Goal: Complete application form

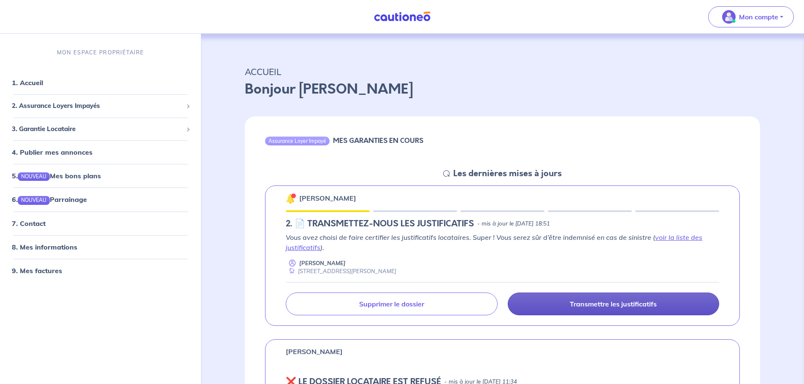
click at [575, 300] on p "Transmettre les justificatifs" at bounding box center [612, 304] width 87 height 8
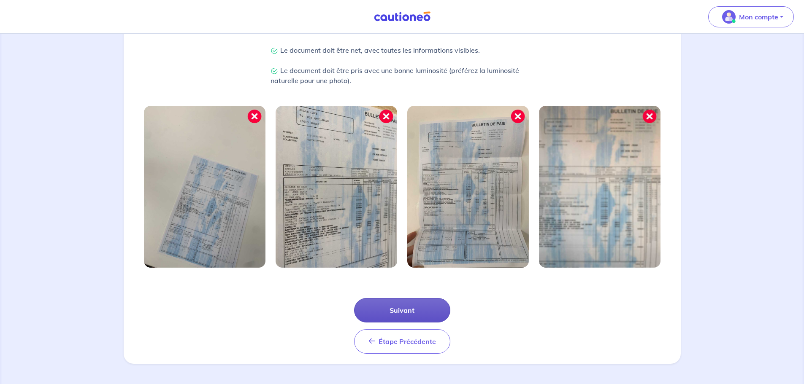
click at [431, 316] on button "Suivant" at bounding box center [402, 310] width 96 height 24
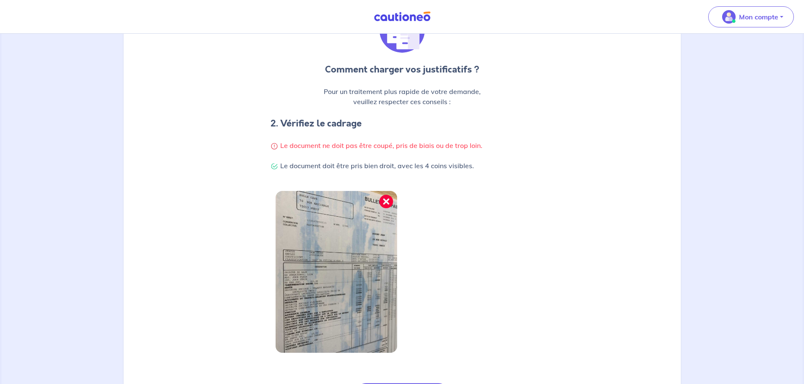
scroll to position [179, 0]
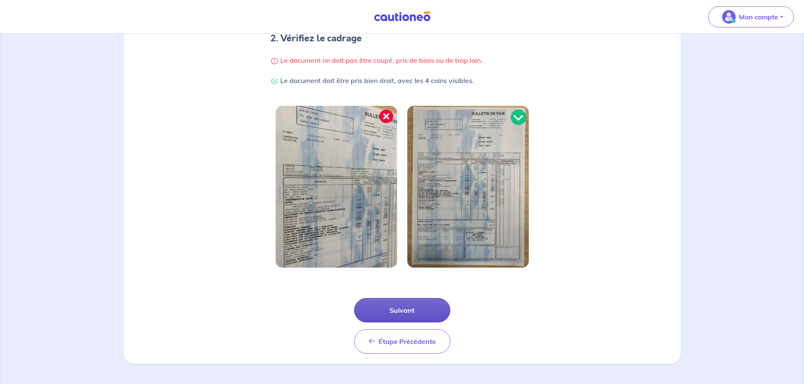
click at [426, 314] on button "Suivant" at bounding box center [402, 310] width 96 height 24
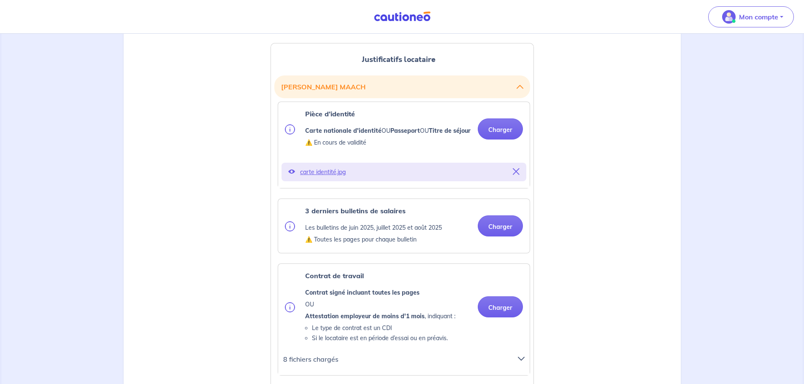
scroll to position [211, 0]
click at [499, 236] on button "Charger" at bounding box center [500, 225] width 45 height 21
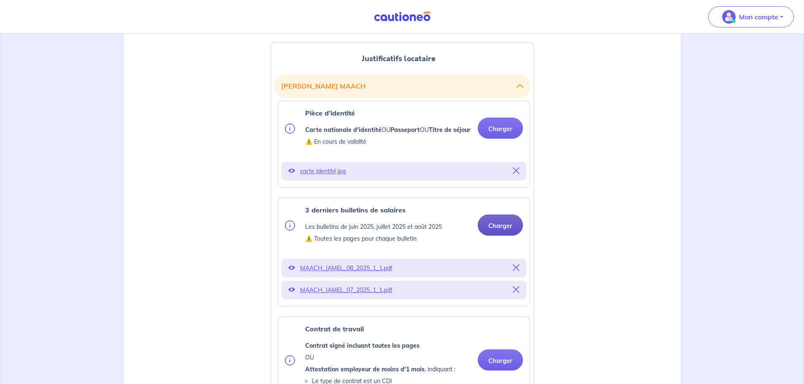
click at [507, 236] on button "Charger" at bounding box center [500, 225] width 45 height 21
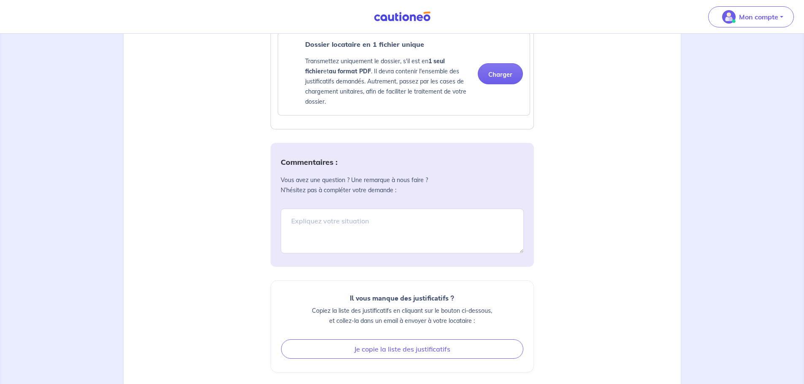
scroll to position [935, 0]
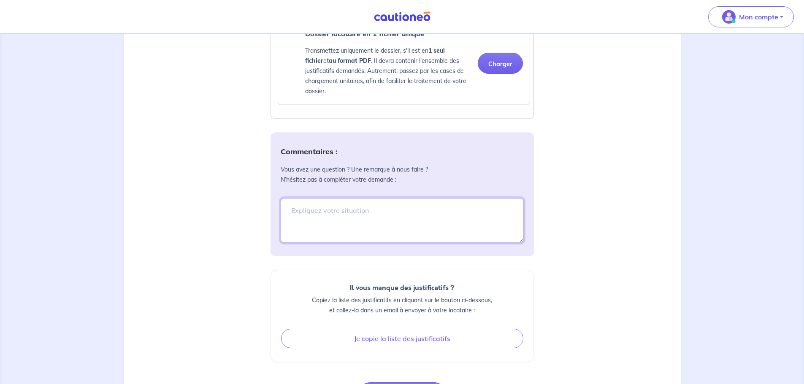
click at [335, 218] on textarea at bounding box center [402, 220] width 243 height 45
click at [397, 220] on textarea "je souhaitais vous préciser que M. AACH" at bounding box center [402, 220] width 243 height 45
click at [445, 221] on textarea "je souhaitais vous préciser que M. AACH" at bounding box center [402, 220] width 243 height 45
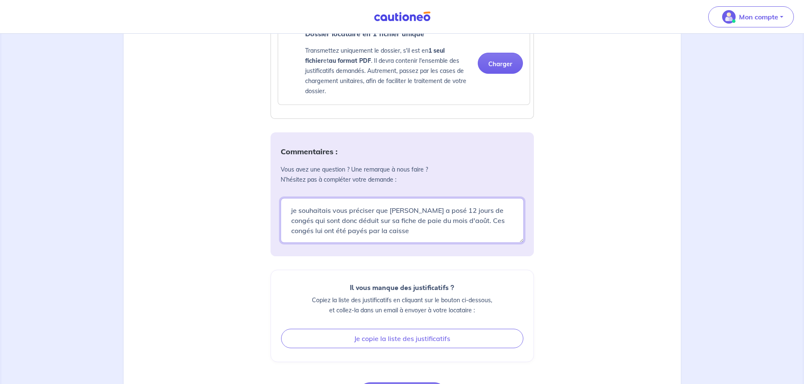
click at [343, 239] on textarea "je souhaitais vous préciser que [PERSON_NAME] a posé 12 jours de congés qui son…" at bounding box center [402, 220] width 243 height 45
click at [442, 242] on textarea "je souhaitais vous préciser que [PERSON_NAME] a posé 12 jours de congés qui son…" at bounding box center [402, 220] width 243 height 45
click at [293, 224] on textarea "je souhaitais vous préciser que [PERSON_NAME] a posé 12 jours de congés qui son…" at bounding box center [402, 220] width 243 height 45
click at [315, 230] on textarea "Je souhaitais vous préciser que [PERSON_NAME] a posé 12 jours de congés qui son…" at bounding box center [402, 220] width 243 height 45
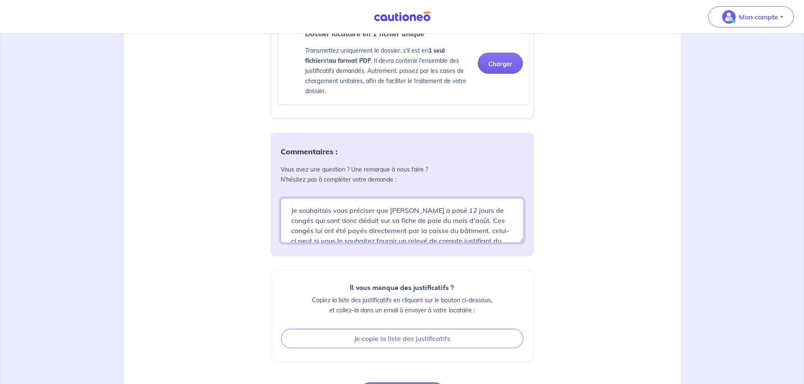
click at [378, 229] on textarea "Je souhaitais vous préciser que [PERSON_NAME] a posé 12 jours de congés qui son…" at bounding box center [402, 220] width 243 height 45
click at [500, 231] on textarea "Je souhaitais vous préciser que [PERSON_NAME] a posé 12 jours de congés qui son…" at bounding box center [402, 220] width 243 height 45
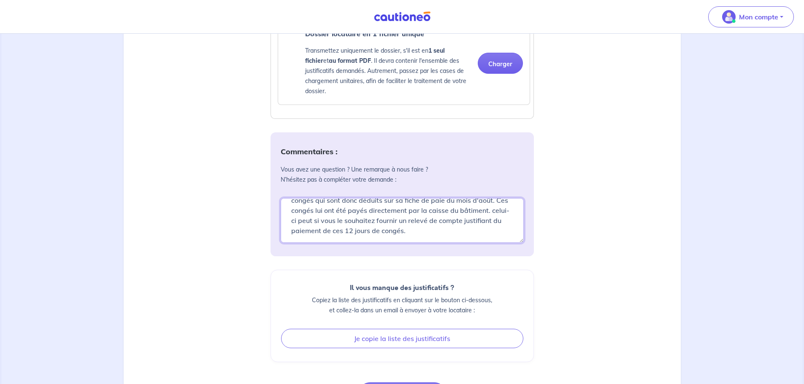
click at [462, 221] on textarea "Je souhaitais vous préciser que [PERSON_NAME] a posé 12 jours de congés qui son…" at bounding box center [402, 220] width 243 height 45
drag, startPoint x: 354, startPoint y: 230, endPoint x: 333, endPoint y: 231, distance: 21.5
click at [495, 242] on textarea "Je souhaitais vous préciser que [PERSON_NAME] a posé 12 jours de congés qui son…" at bounding box center [402, 220] width 243 height 45
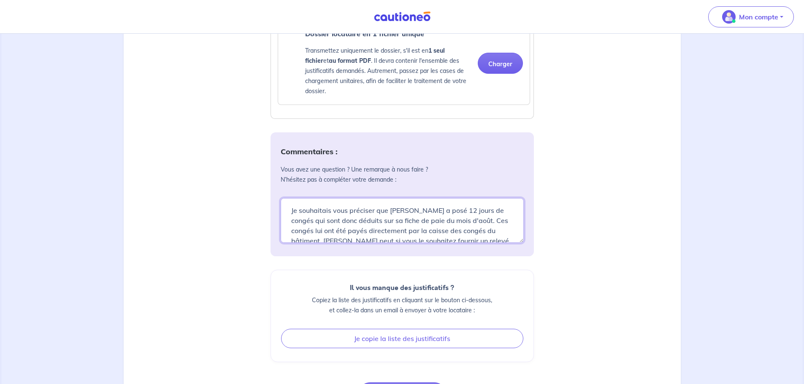
scroll to position [30, 0]
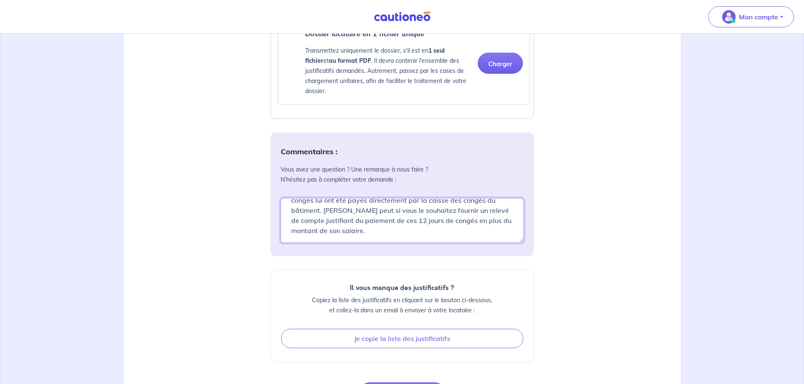
click at [330, 240] on textarea "Je souhaitais vous préciser que [PERSON_NAME] a posé 12 jours de congés qui son…" at bounding box center [402, 220] width 243 height 45
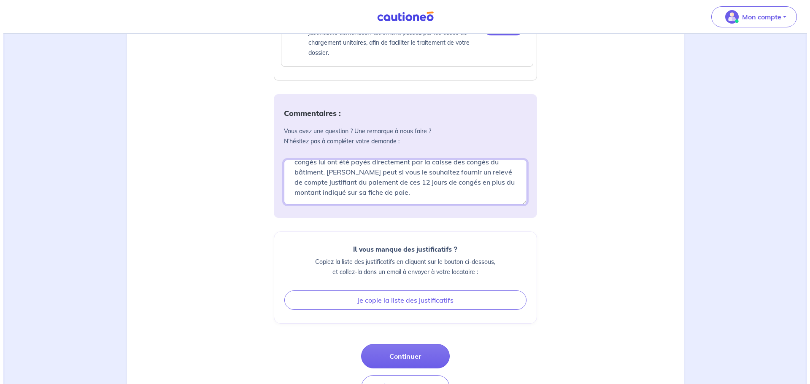
scroll to position [1019, 0]
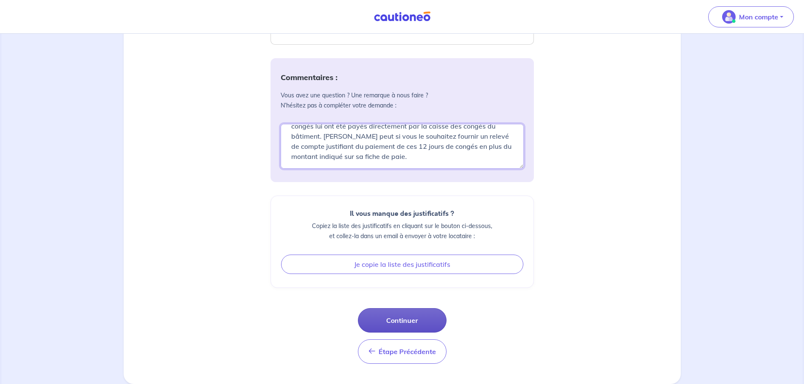
type textarea "Je souhaitais vous préciser que [PERSON_NAME] a posé 12 jours de congés qui son…"
click at [420, 323] on button "Continuer" at bounding box center [402, 320] width 89 height 24
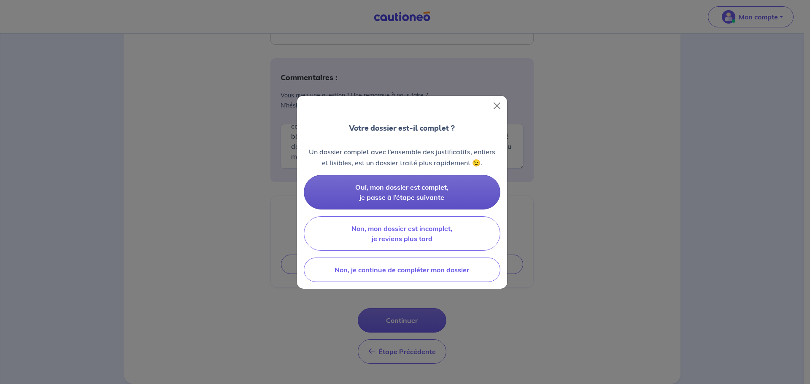
click at [431, 186] on span "Oui, mon dossier est complet, je passe à l’étape suivante" at bounding box center [401, 192] width 93 height 19
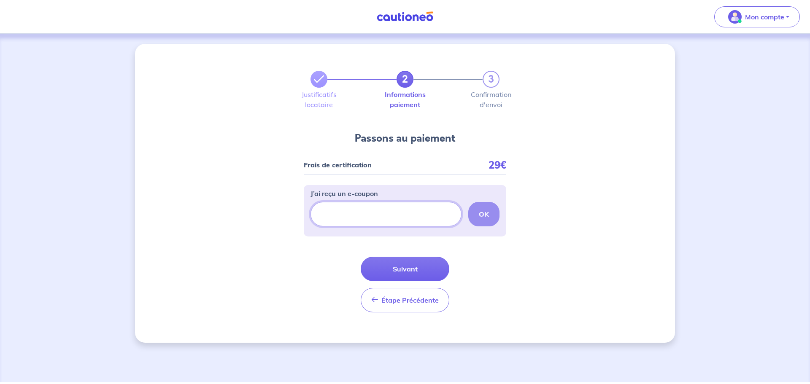
click at [360, 216] on input "J’ai reçu un e-coupon" at bounding box center [385, 214] width 151 height 24
paste input "ECOUPON-62C02817"
type input "ECOUPON-62C02817"
click at [489, 218] on button "OK" at bounding box center [483, 214] width 31 height 24
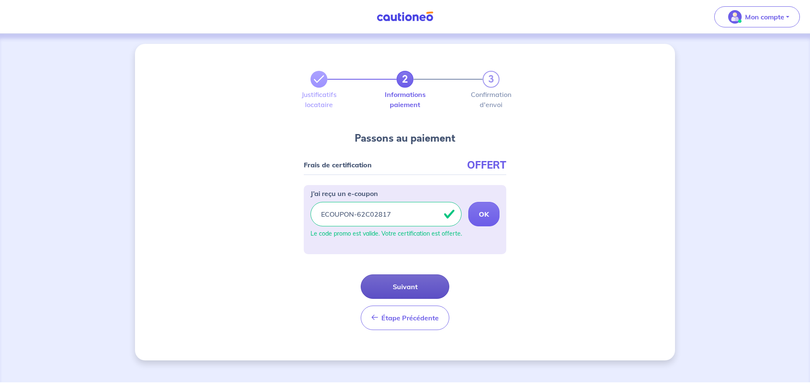
click at [418, 286] on button "Suivant" at bounding box center [405, 287] width 89 height 24
